Goal: Find specific page/section: Find specific page/section

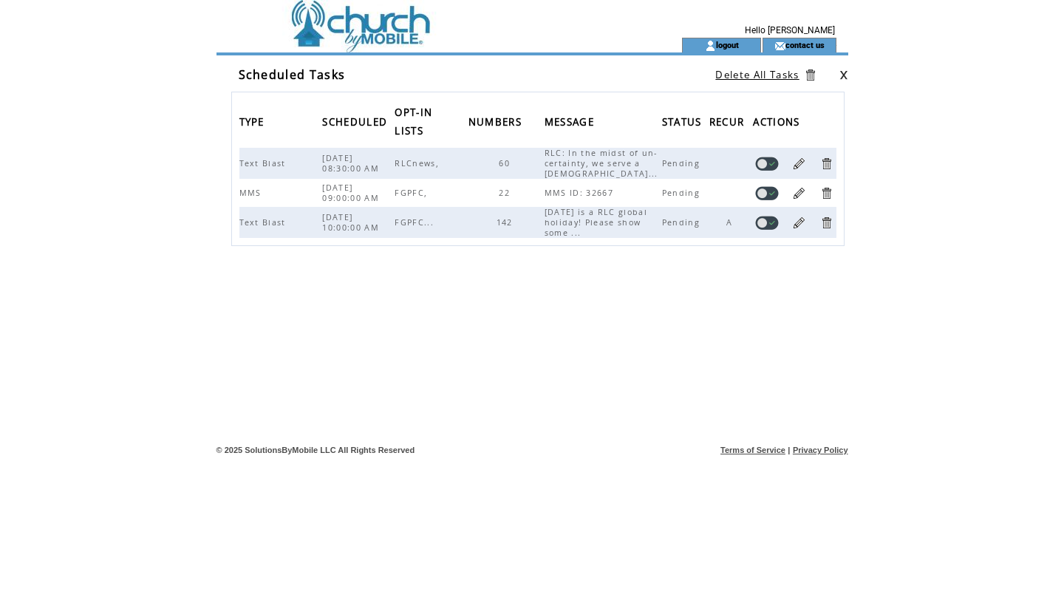
click at [367, 32] on td at bounding box center [426, 19] width 406 height 38
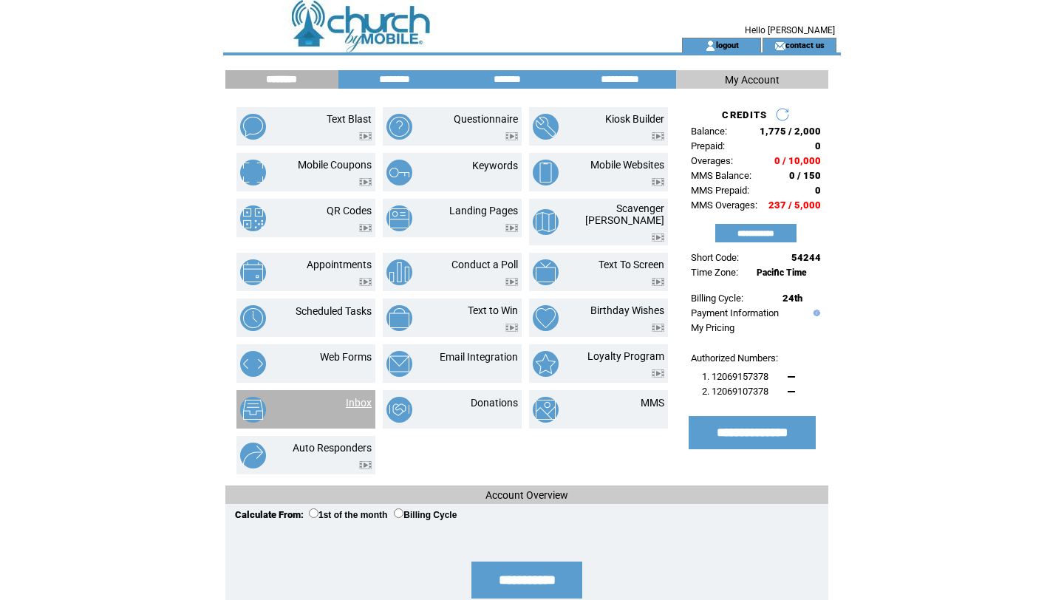
click at [360, 397] on link "Inbox" at bounding box center [359, 403] width 26 height 12
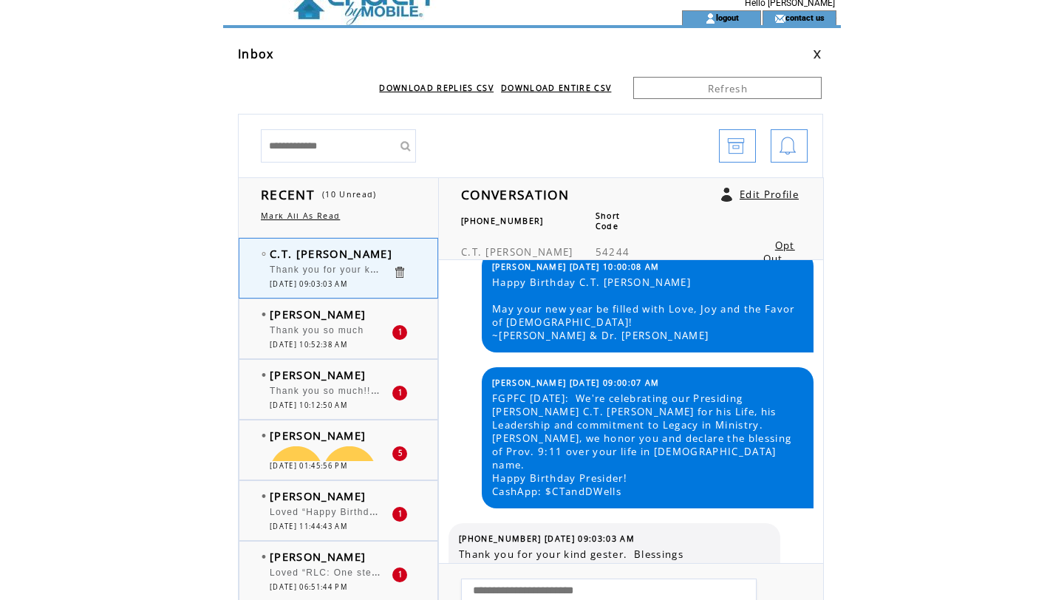
scroll to position [30, 0]
